Goal: Transaction & Acquisition: Purchase product/service

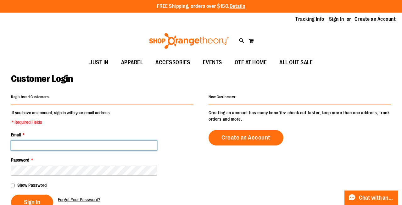
type input "**********"
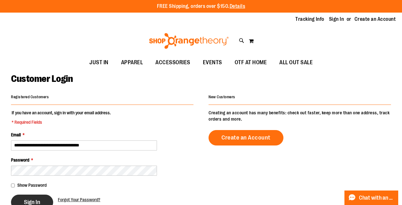
click at [33, 202] on span "Sign In" at bounding box center [32, 201] width 16 height 7
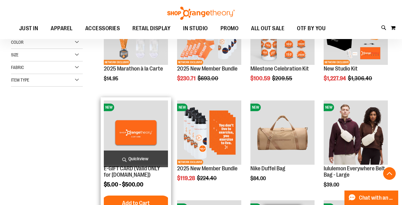
scroll to position [142, 0]
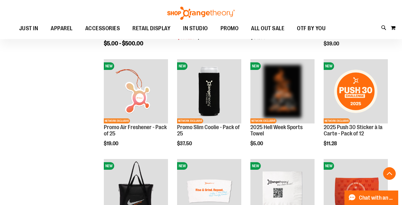
scroll to position [264, 0]
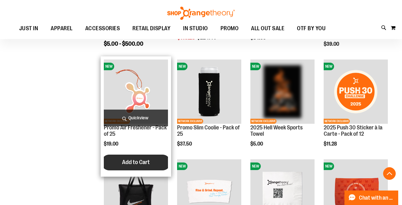
click at [135, 161] on span "Add to Cart" at bounding box center [136, 161] width 28 height 7
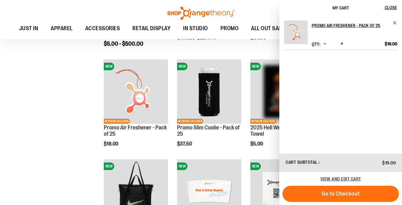
click at [298, 30] on img "Product" at bounding box center [296, 32] width 24 height 24
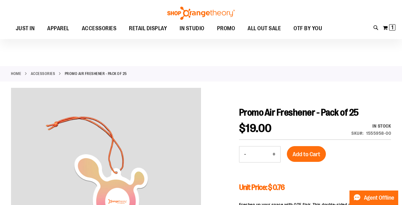
scroll to position [50, 0]
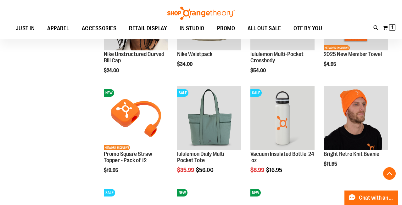
scroll to position [318, 0]
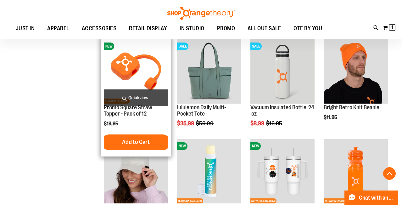
click at [144, 79] on img "product" at bounding box center [136, 71] width 64 height 64
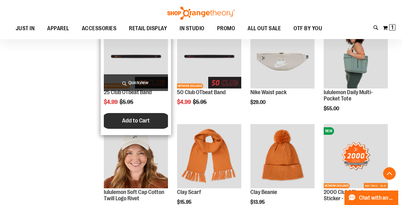
scroll to position [234, 0]
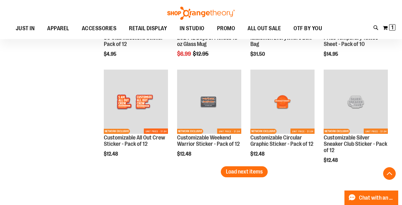
scroll to position [808, 0]
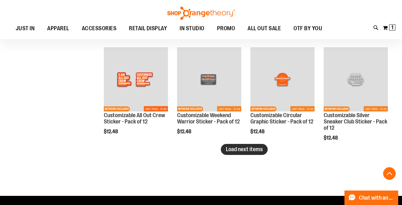
click at [240, 149] on span "Load next items" at bounding box center [244, 149] width 37 height 6
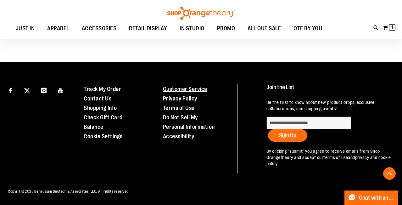
scroll to position [1103, 0]
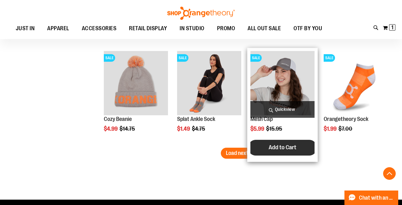
click at [258, 147] on button "Add to Cart" at bounding box center [282, 148] width 69 height 16
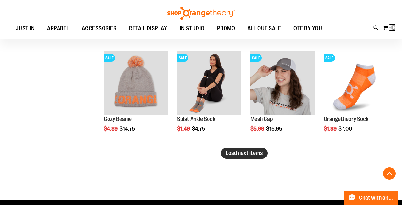
click at [233, 155] on span "Load next items" at bounding box center [244, 153] width 37 height 6
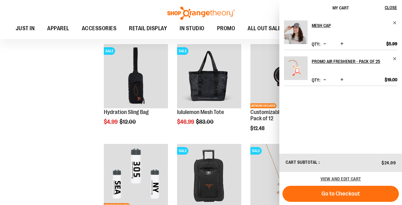
scroll to position [1324, 0]
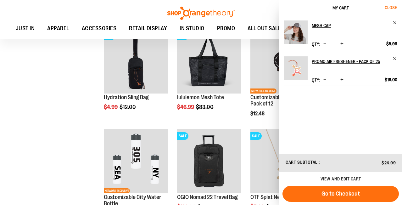
click at [386, 4] on button "Close" at bounding box center [393, 8] width 17 height 16
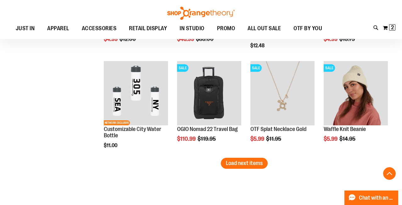
scroll to position [1471, 0]
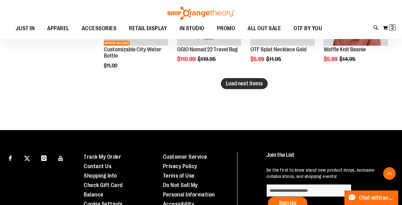
click at [248, 83] on span "Load next items" at bounding box center [244, 83] width 37 height 6
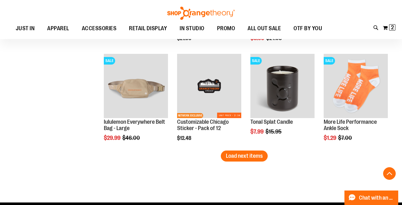
scroll to position [1768, 0]
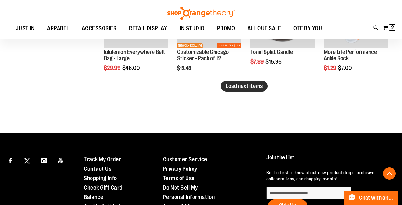
click at [261, 86] on span "Load next items" at bounding box center [244, 86] width 37 height 6
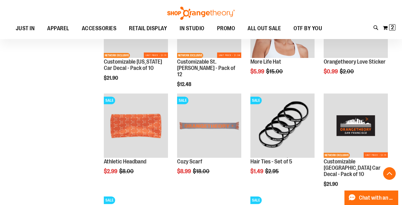
scroll to position [1825, 0]
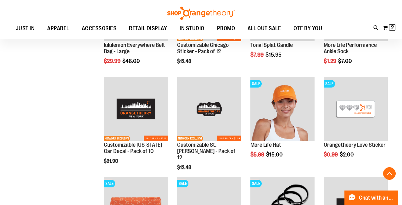
scroll to position [1763, 0]
